Goal: Navigation & Orientation: Find specific page/section

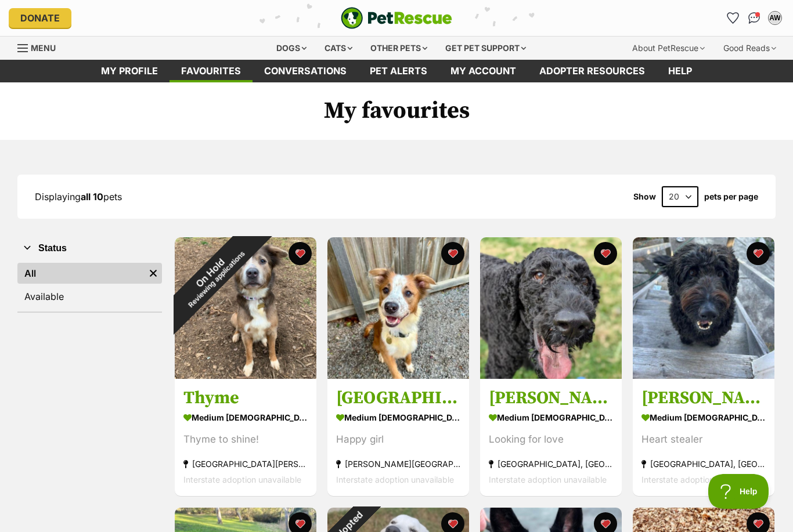
click at [751, 22] on img "Conversations" at bounding box center [754, 18] width 12 height 12
click at [422, 333] on img at bounding box center [398, 308] width 142 height 142
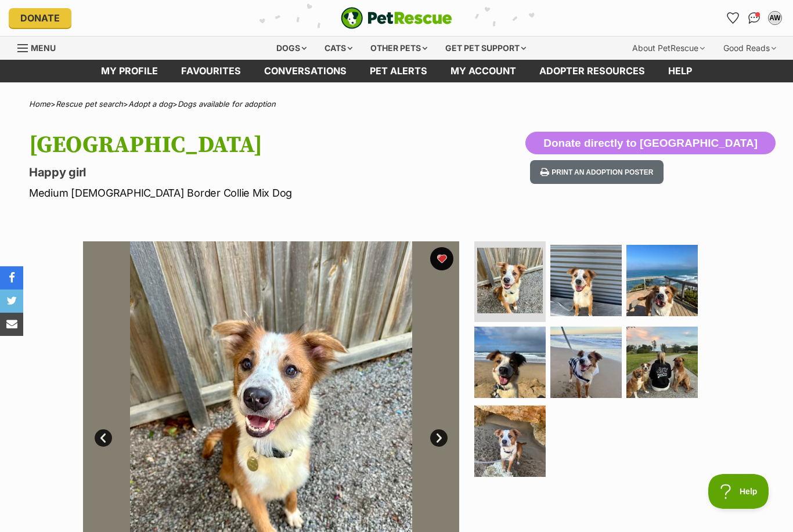
click at [599, 279] on img at bounding box center [585, 280] width 71 height 71
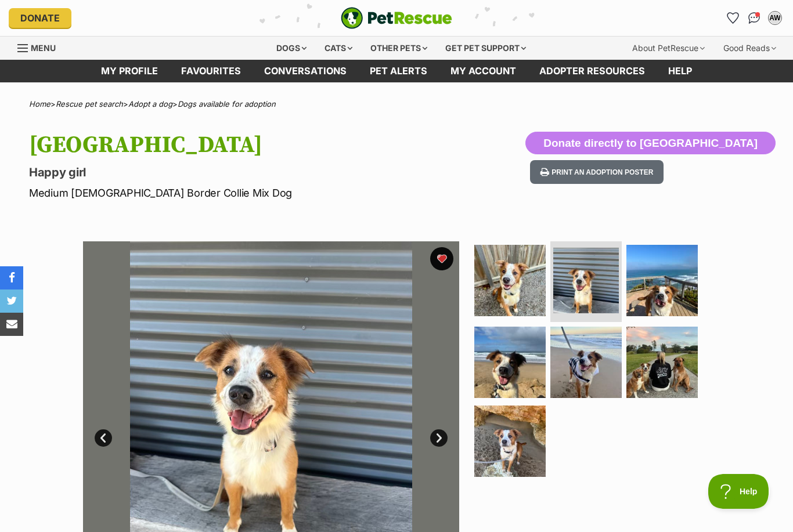
click at [668, 289] on img at bounding box center [662, 280] width 71 height 71
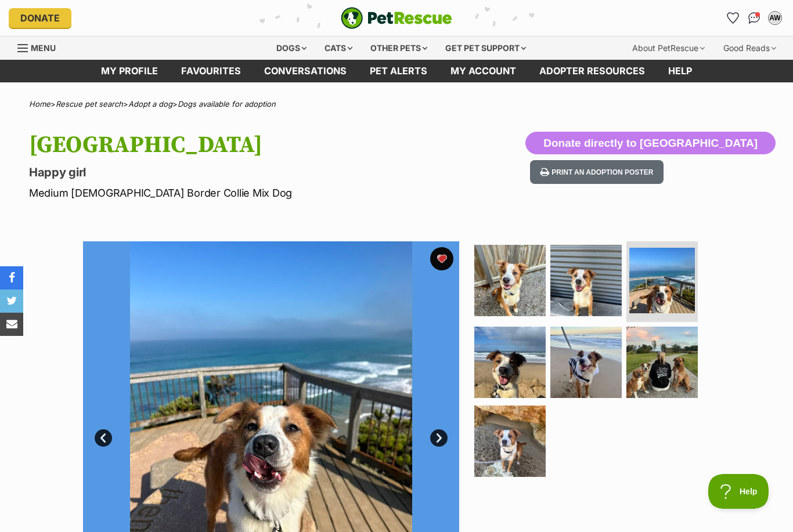
click at [664, 363] on img at bounding box center [662, 362] width 71 height 71
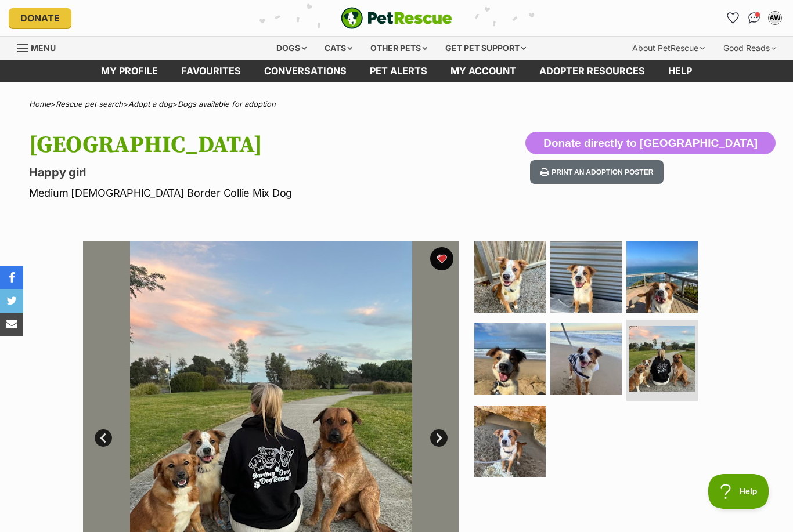
click at [611, 350] on img at bounding box center [585, 358] width 71 height 71
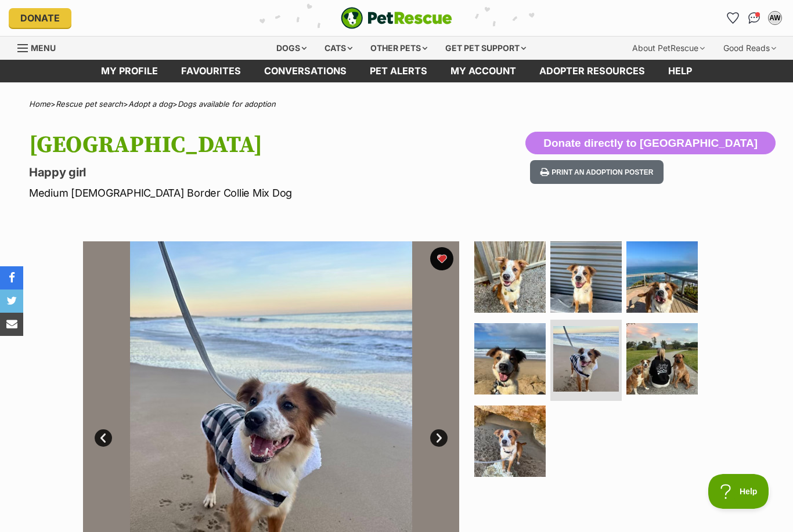
click at [510, 441] on img at bounding box center [509, 441] width 71 height 71
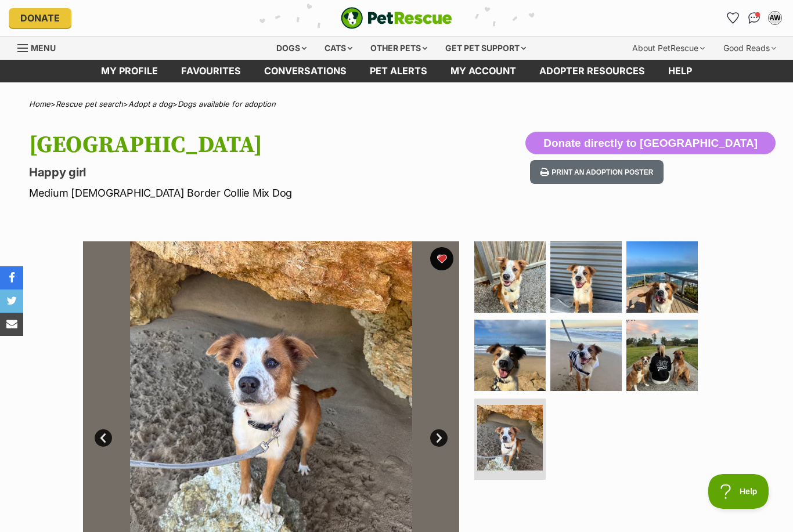
click at [515, 354] on img at bounding box center [509, 355] width 71 height 71
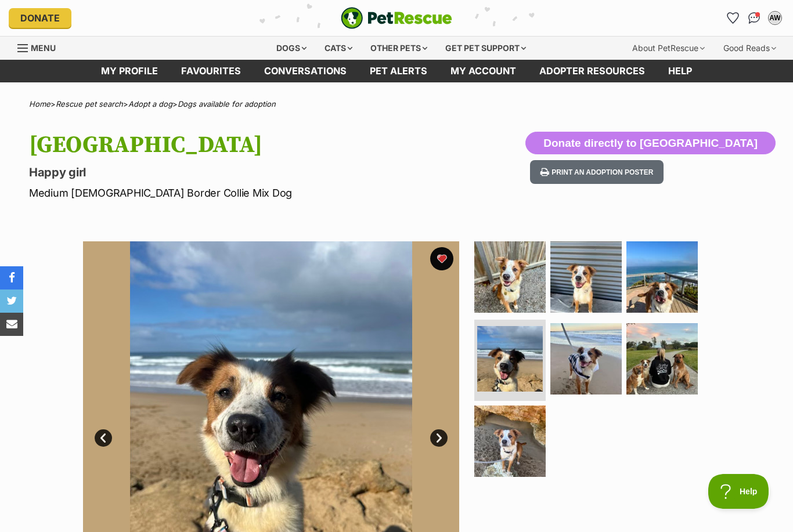
click at [523, 282] on img at bounding box center [509, 277] width 71 height 71
